Goal: Information Seeking & Learning: Learn about a topic

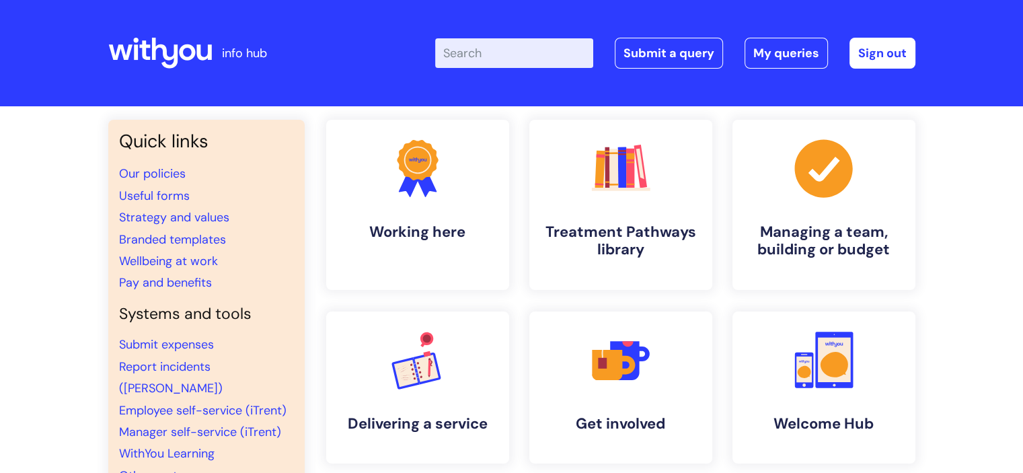
click at [474, 60] on input "Enter your search term here..." at bounding box center [514, 53] width 158 height 30
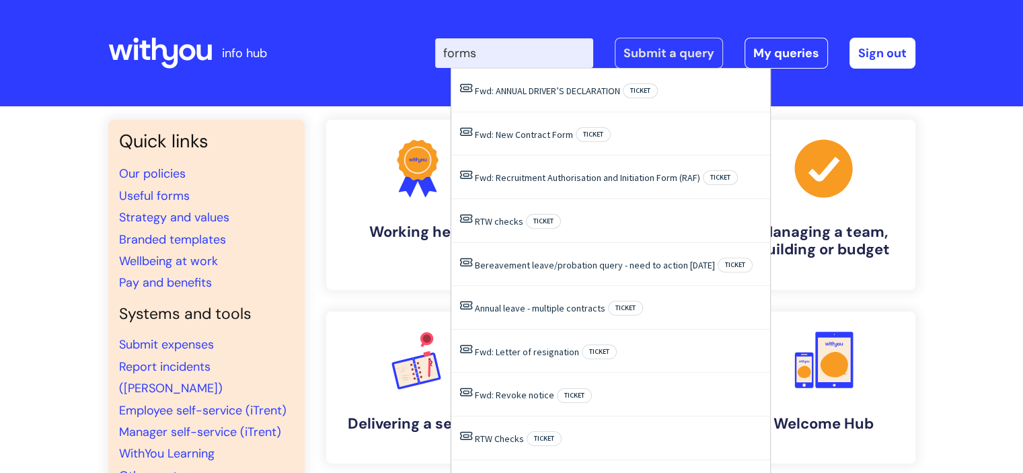
type input "forms"
click button "Search" at bounding box center [0, 0] width 0 height 0
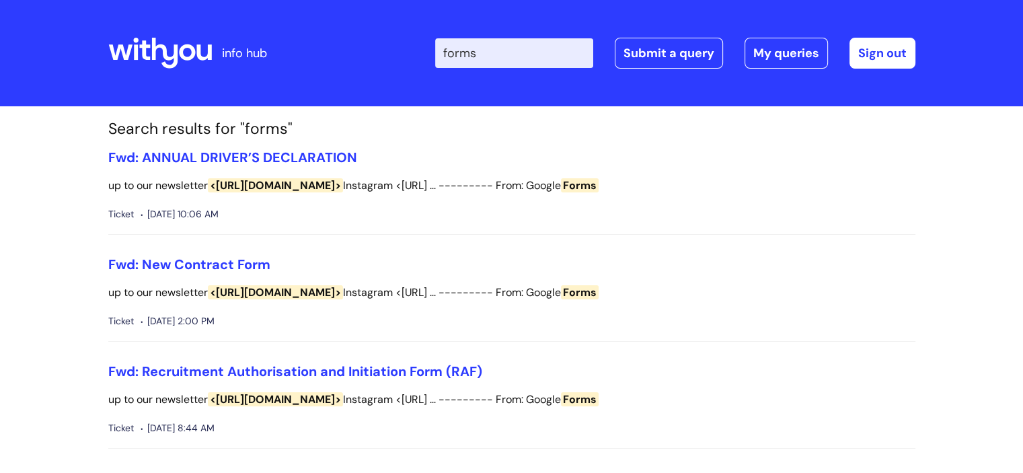
click at [168, 50] on icon at bounding box center [160, 53] width 104 height 32
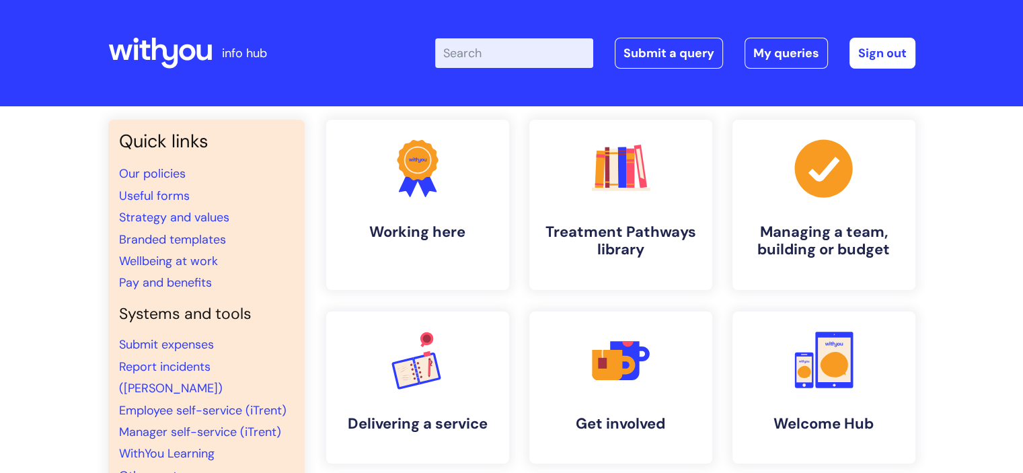
click at [520, 65] on input "Enter your search term here..." at bounding box center [514, 53] width 158 height 30
type input "pay"
click button "Search" at bounding box center [0, 0] width 0 height 0
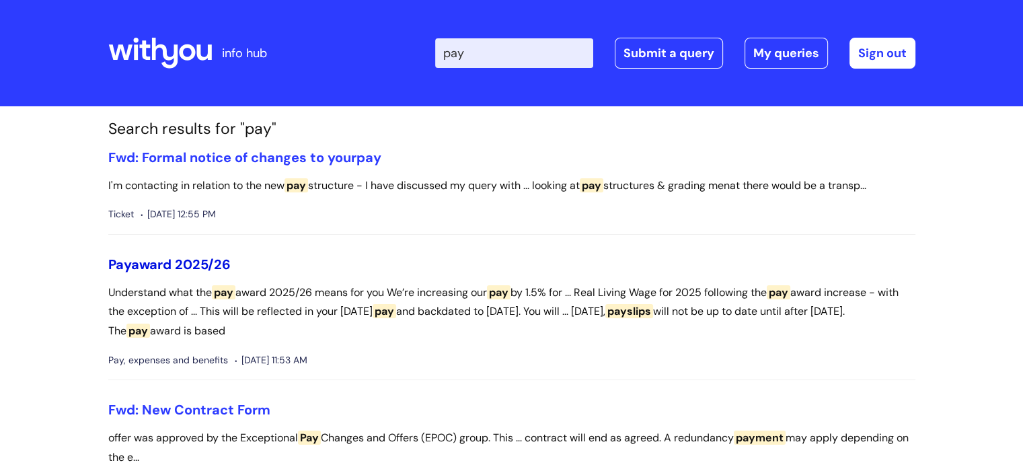
click at [213, 259] on link "Pay award 2025/26" at bounding box center [169, 264] width 122 height 17
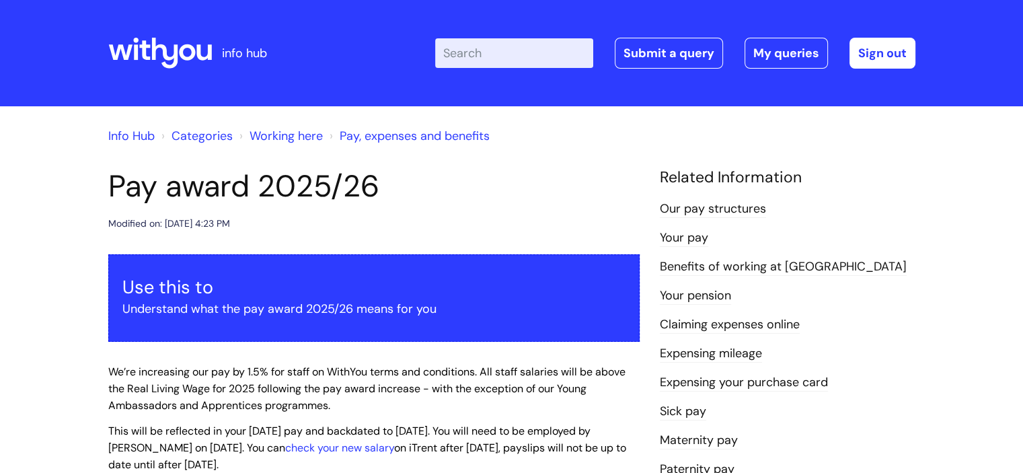
click at [748, 207] on link "Our pay structures" at bounding box center [713, 209] width 106 height 17
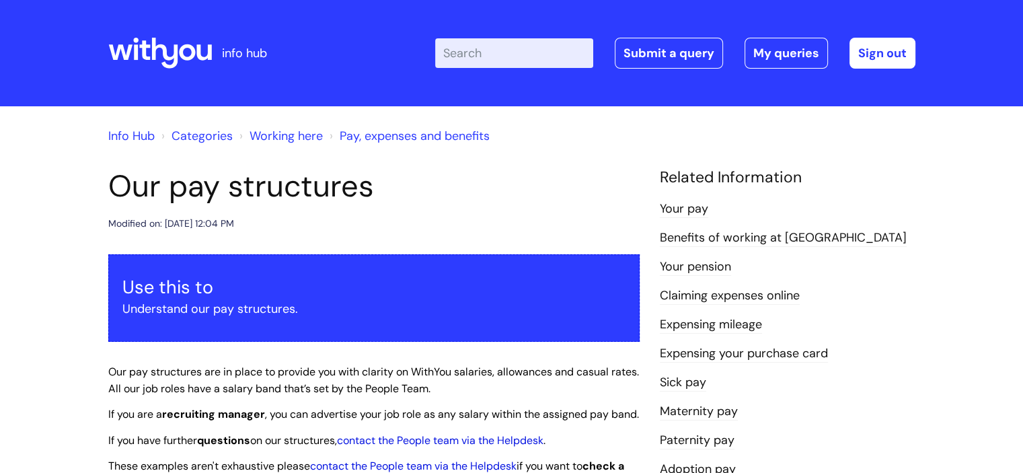
click at [499, 61] on input "Enter your search term here..." at bounding box center [514, 53] width 158 height 30
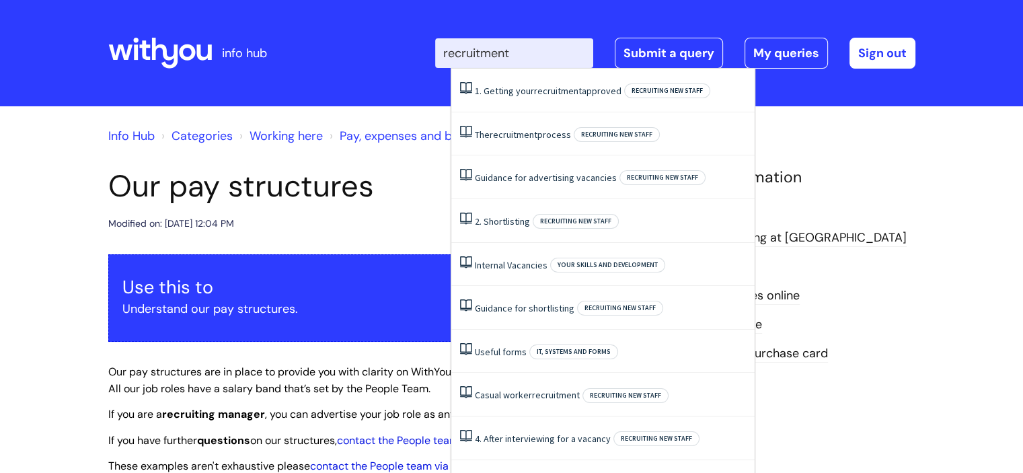
type input "recruitment"
click button "Search" at bounding box center [0, 0] width 0 height 0
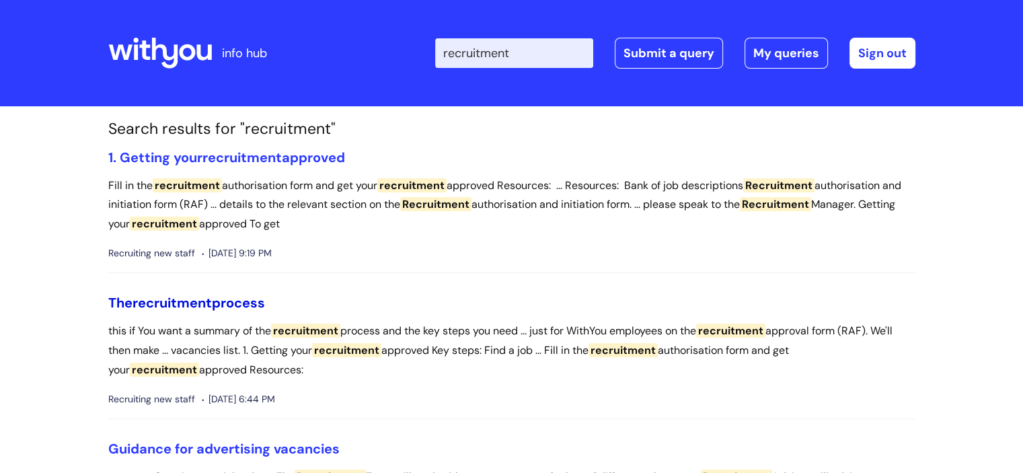
click at [165, 301] on span "recruitment" at bounding box center [172, 302] width 79 height 17
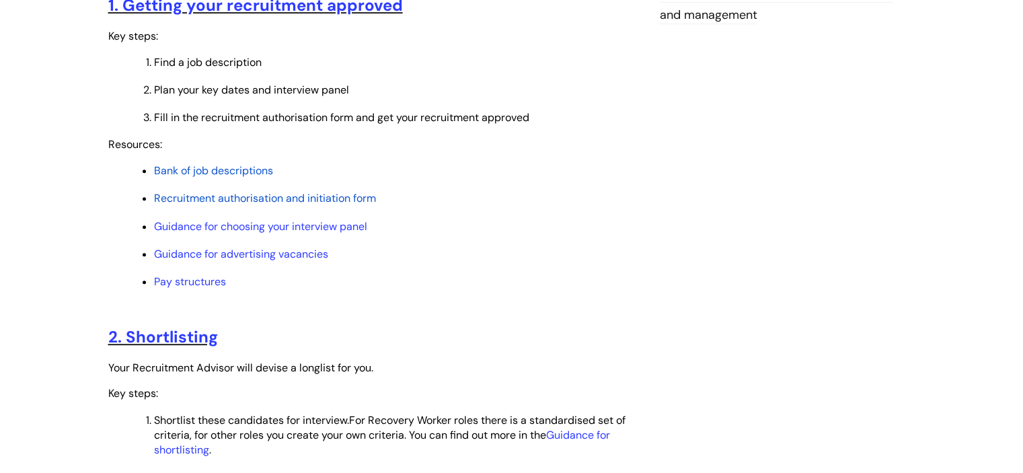
scroll to position [588, 0]
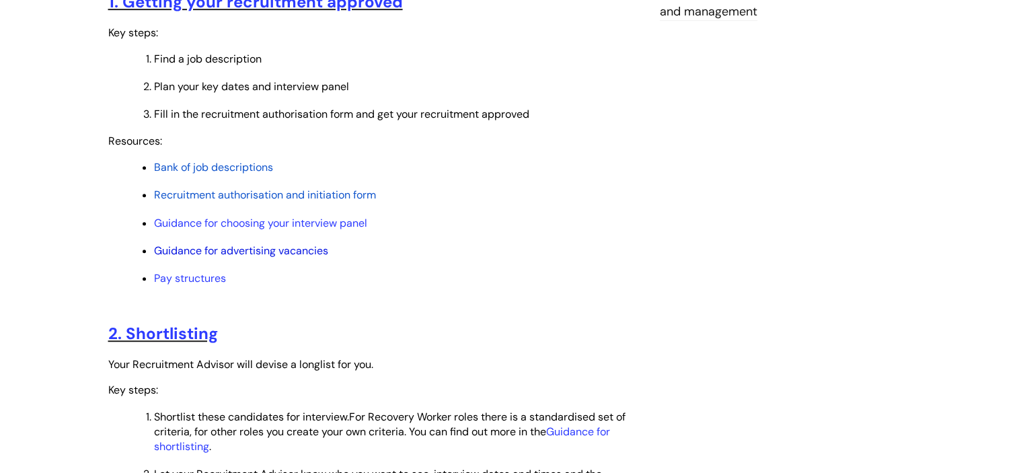
click at [293, 255] on link "Guidance for advertising vacancies" at bounding box center [241, 251] width 174 height 14
